Goal: Information Seeking & Learning: Check status

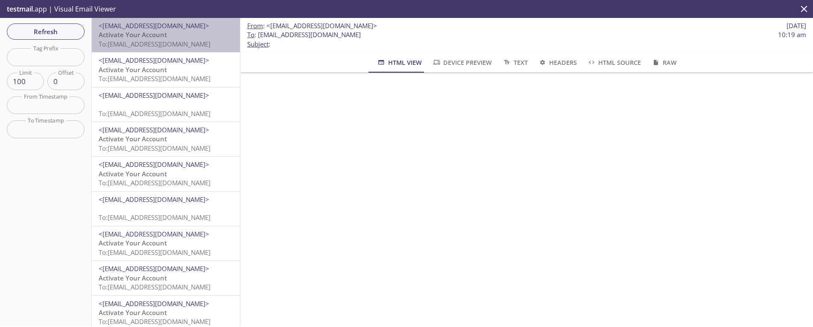
click at [170, 41] on span "To: [EMAIL_ADDRESS][DOMAIN_NAME]" at bounding box center [155, 44] width 112 height 9
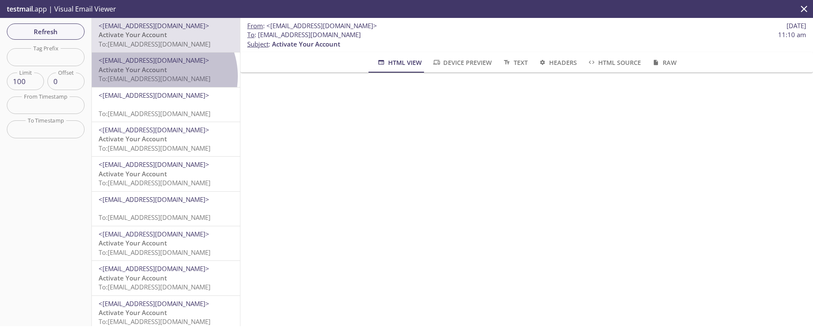
click at [158, 76] on span "To: [EMAIL_ADDRESS][DOMAIN_NAME]" at bounding box center [155, 78] width 112 height 9
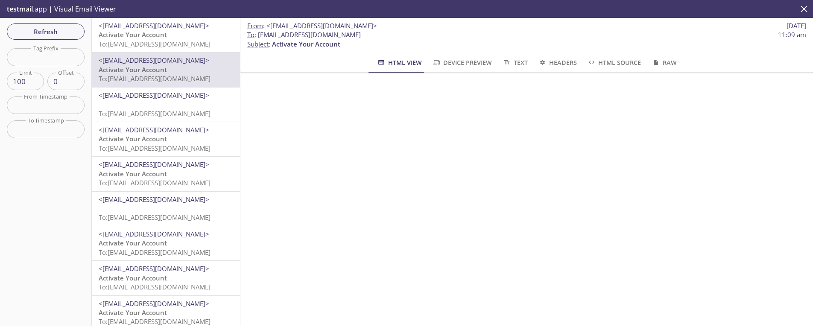
click at [44, 35] on span "Refresh" at bounding box center [46, 31] width 64 height 11
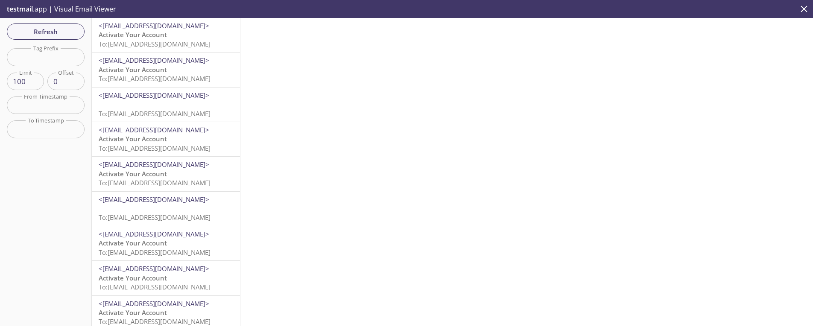
click at [39, 63] on input "text" at bounding box center [46, 57] width 78 height 18
type input "test-k"
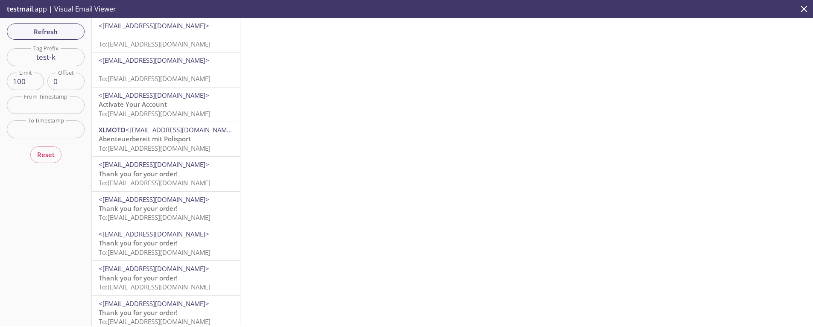
click at [126, 33] on p "To: [EMAIL_ADDRESS][DOMAIN_NAME]" at bounding box center [166, 39] width 135 height 18
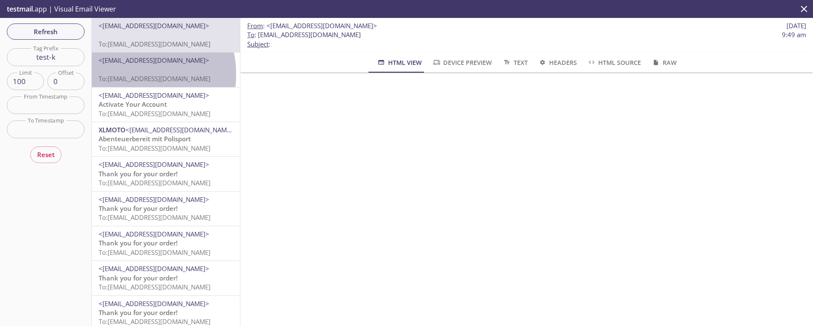
click at [124, 74] on span "To: [EMAIL_ADDRESS][DOMAIN_NAME]" at bounding box center [155, 78] width 112 height 9
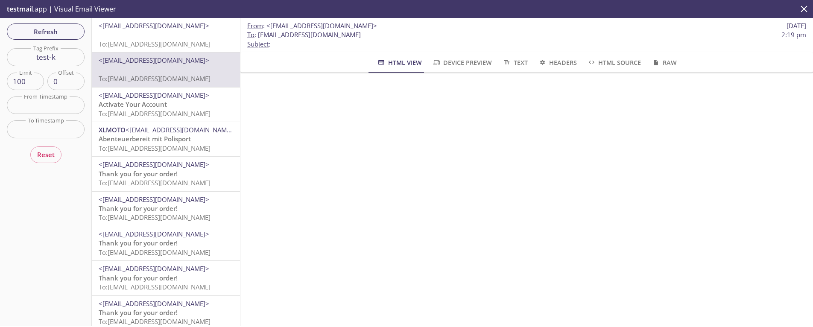
click at [170, 106] on p "Activate Your Account To: [EMAIL_ADDRESS][DOMAIN_NAME]" at bounding box center [166, 109] width 135 height 18
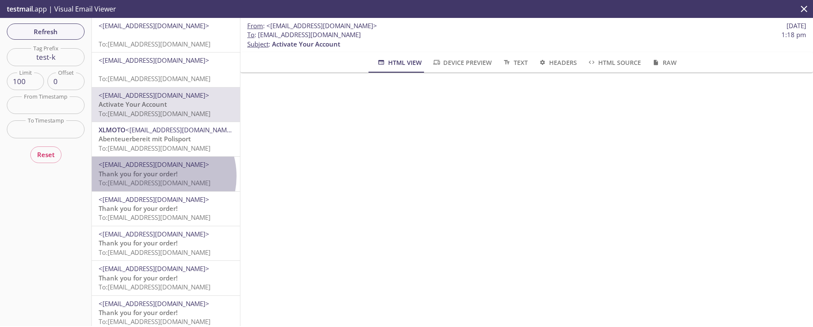
click at [157, 176] on span "Thank you for your order!" at bounding box center [138, 174] width 79 height 9
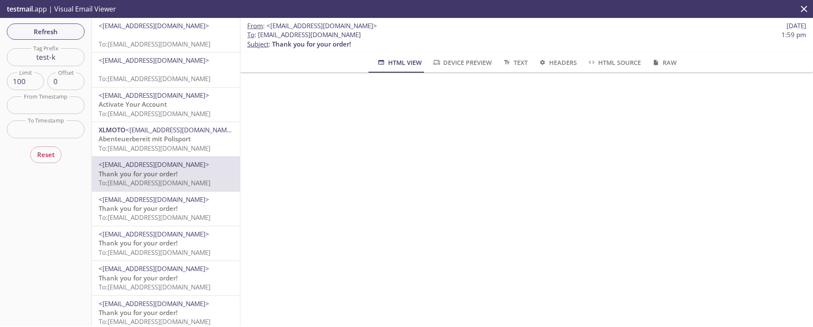
click at [150, 210] on span "Thank you for your order!" at bounding box center [138, 208] width 79 height 9
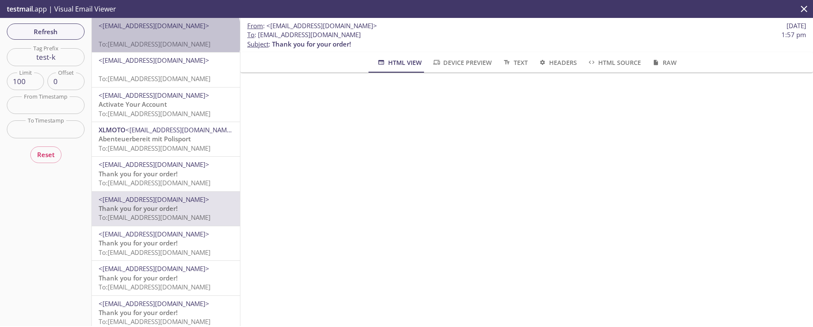
click at [165, 36] on p "To: [EMAIL_ADDRESS][DOMAIN_NAME]" at bounding box center [166, 39] width 135 height 18
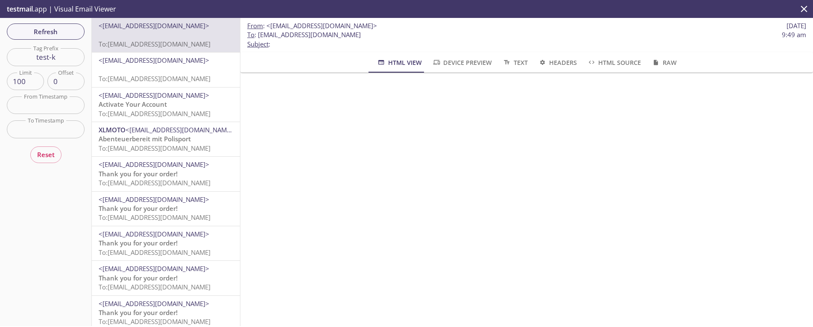
drag, startPoint x: 56, startPoint y: 59, endPoint x: 63, endPoint y: 58, distance: 6.5
click at [56, 59] on input "test-k" at bounding box center [46, 57] width 78 height 18
drag, startPoint x: 64, startPoint y: 58, endPoint x: -3, endPoint y: 53, distance: 67.7
click at [0, 53] on html ".cls-1 { fill: #6d5ca8; } .cls-2 { fill: #3fc191; } .cls-3 { fill: #3b4752; } .…" at bounding box center [406, 163] width 813 height 327
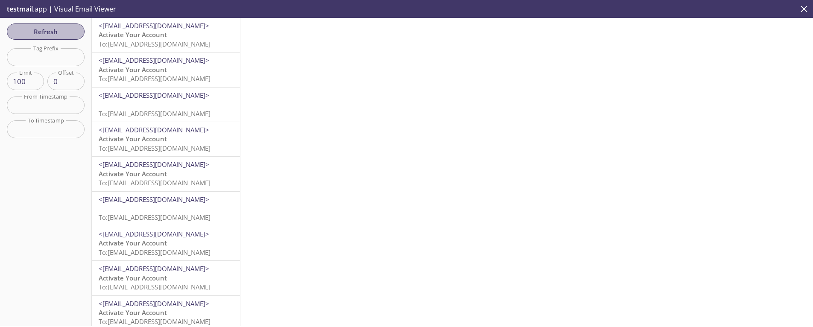
click at [56, 31] on span "Refresh" at bounding box center [46, 31] width 64 height 11
click at [57, 60] on input "text" at bounding box center [46, 57] width 78 height 18
paste input "9xvbn.7fd231d3e757"
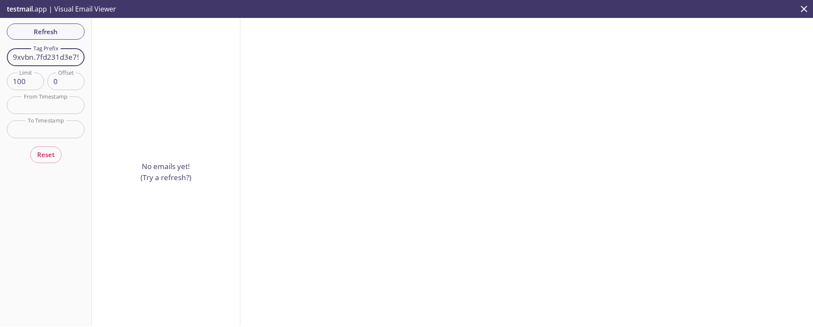
drag, startPoint x: 54, startPoint y: 53, endPoint x: 0, endPoint y: 48, distance: 55.0
click at [0, 48] on html ".cls-1 { fill: #6d5ca8; } .cls-2 { fill: #3fc191; } .cls-3 { fill: #3b4752; } .…" at bounding box center [406, 163] width 813 height 327
type input "1d3e757"
drag, startPoint x: 59, startPoint y: 59, endPoint x: 9, endPoint y: 51, distance: 50.6
click at [9, 51] on input "1d3e757" at bounding box center [46, 57] width 78 height 18
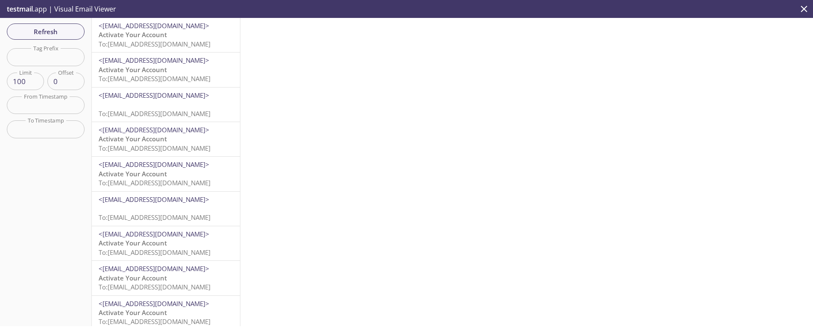
click at [45, 56] on input "text" at bounding box center [46, 57] width 78 height 18
paste input "9xvbn.c5434a8b393e"
type input "9xvbn.c5434a8b393e"
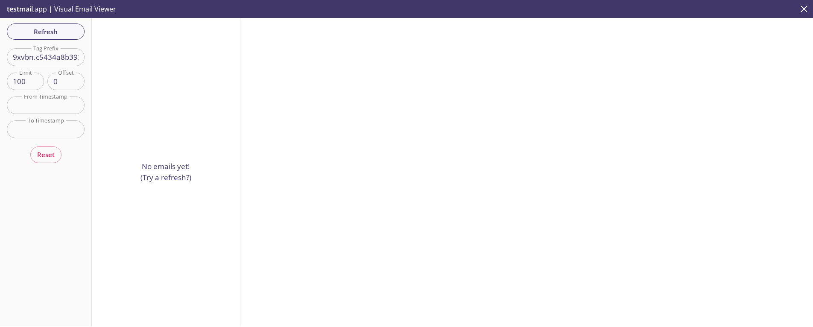
click at [39, 63] on input "9xvbn.c5434a8b393e" at bounding box center [46, 57] width 78 height 18
paste input "9xvbn.9e34747d68c4"
click at [47, 27] on span "Refresh" at bounding box center [46, 31] width 64 height 11
drag, startPoint x: 67, startPoint y: 59, endPoint x: -3, endPoint y: 62, distance: 70.6
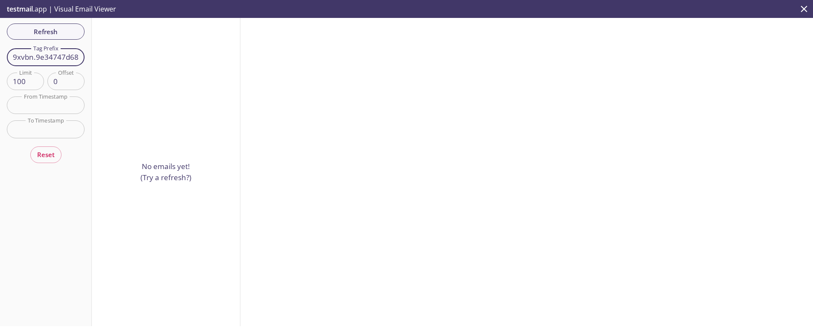
click at [0, 62] on html ".cls-1 { fill: #6d5ca8; } .cls-2 { fill: #3fc191; } .cls-3 { fill: #3b4752; } .…" at bounding box center [406, 163] width 813 height 327
click at [62, 58] on input "8c4" at bounding box center [46, 57] width 78 height 18
click at [61, 57] on input "8c4" at bounding box center [46, 57] width 78 height 18
type input "8"
click at [44, 29] on span "Refresh" at bounding box center [46, 31] width 64 height 11
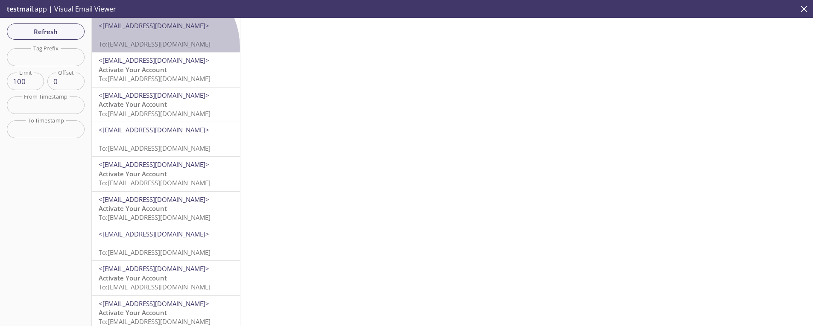
click at [162, 47] on span "To: [EMAIL_ADDRESS][DOMAIN_NAME]" at bounding box center [155, 44] width 112 height 9
